Goal: Check status: Check status

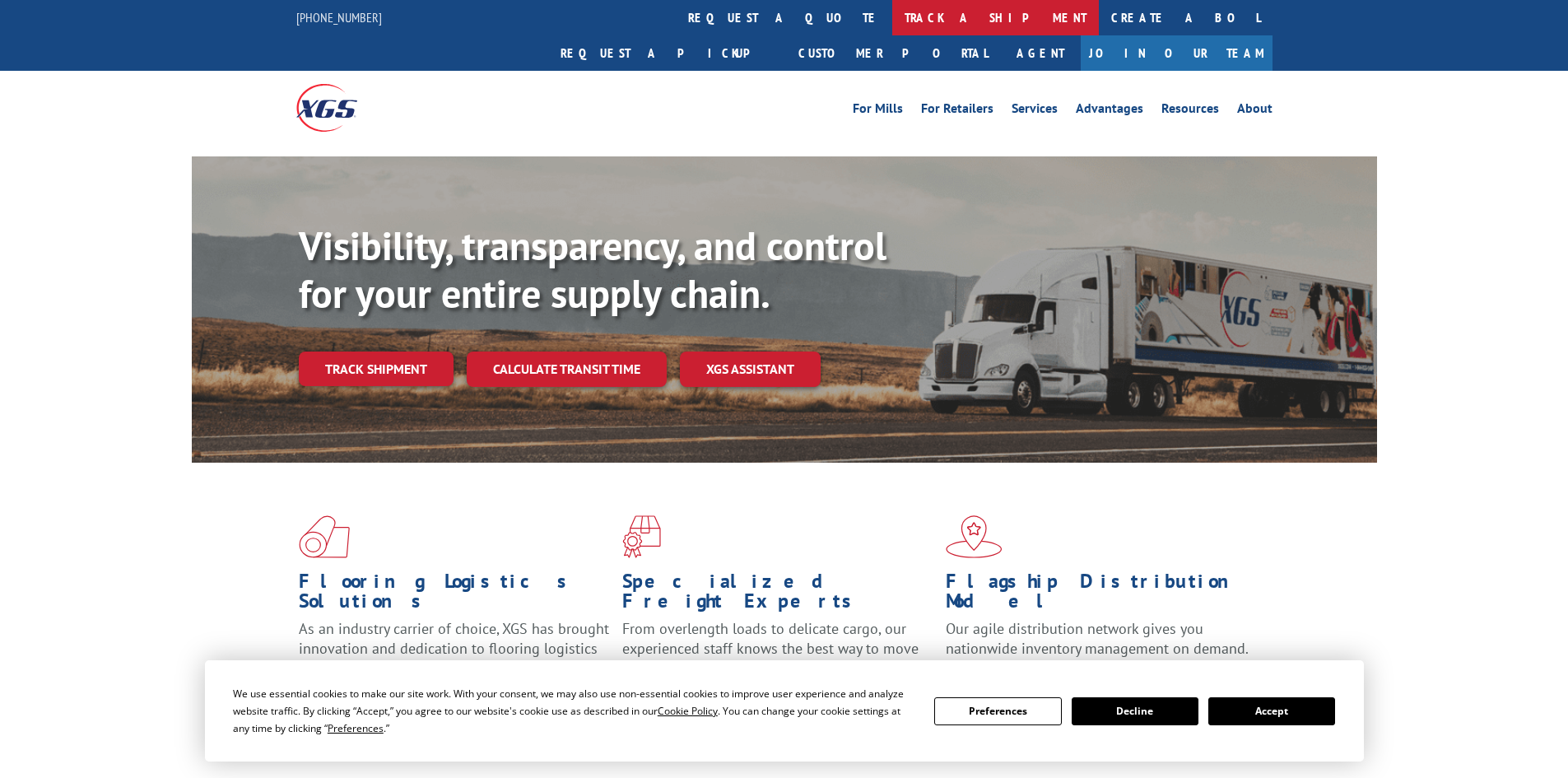
click at [893, 10] on link "track a shipment" at bounding box center [996, 18] width 207 height 36
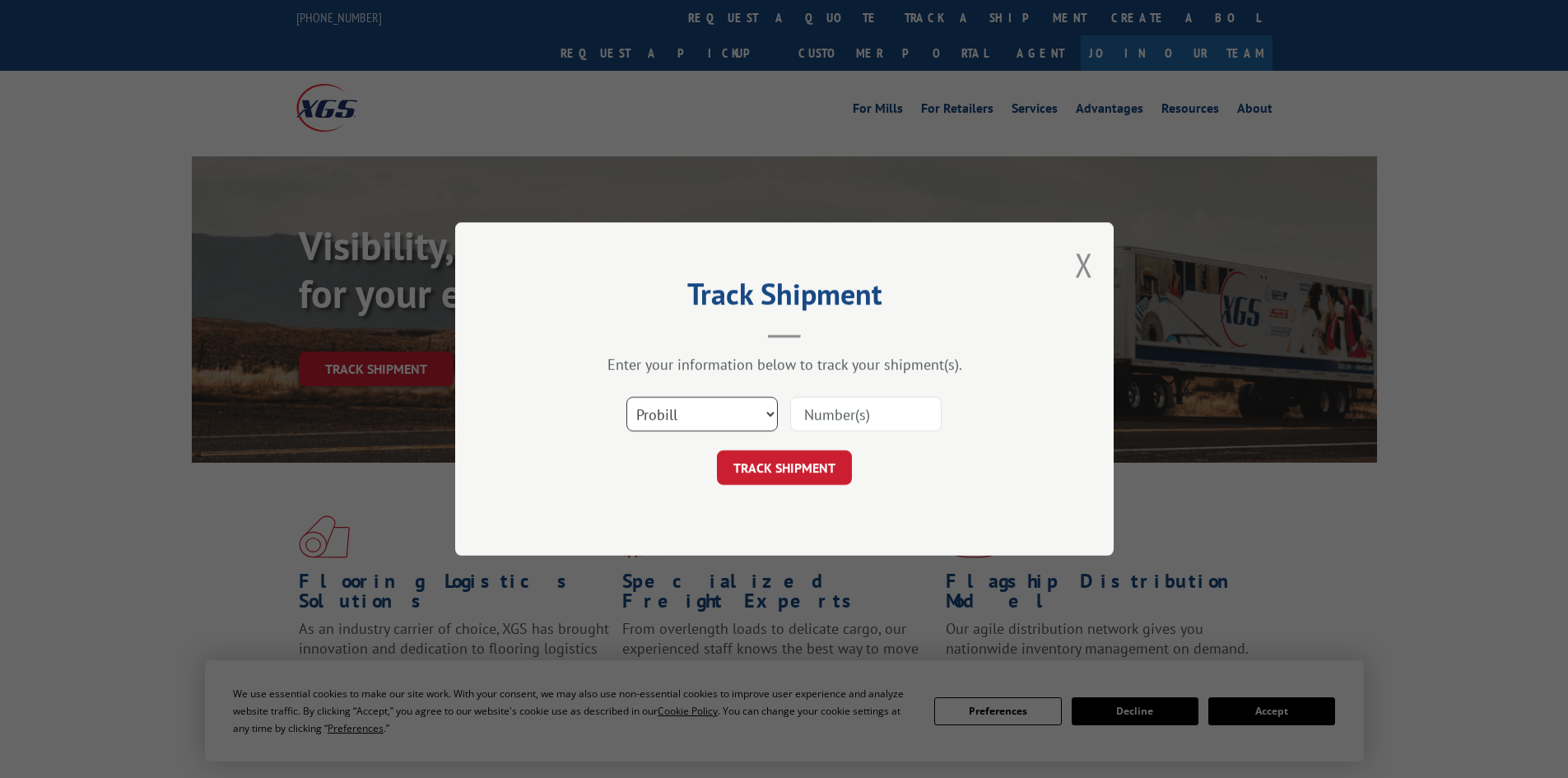
click at [735, 423] on select "Select category... Probill BOL PO" at bounding box center [702, 414] width 151 height 35
select select "bol"
click at [626, 397] on select "Select category... Probill BOL PO" at bounding box center [702, 414] width 151 height 35
click at [840, 413] on input at bounding box center [866, 414] width 151 height 35
paste input "7080773"
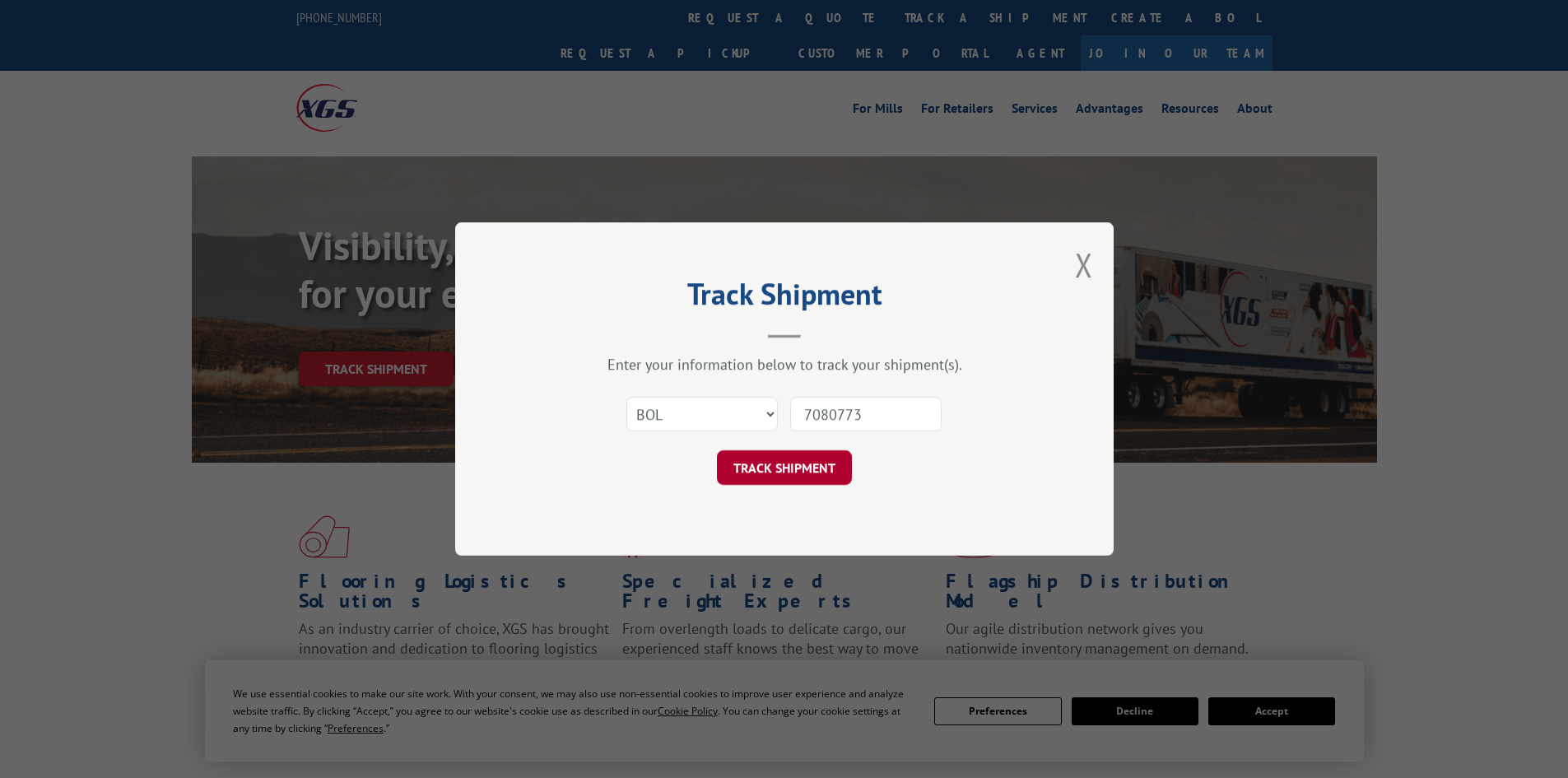
type input "7080773"
click at [806, 466] on button "TRACK SHIPMENT" at bounding box center [784, 468] width 135 height 35
